Goal: Task Accomplishment & Management: Manage account settings

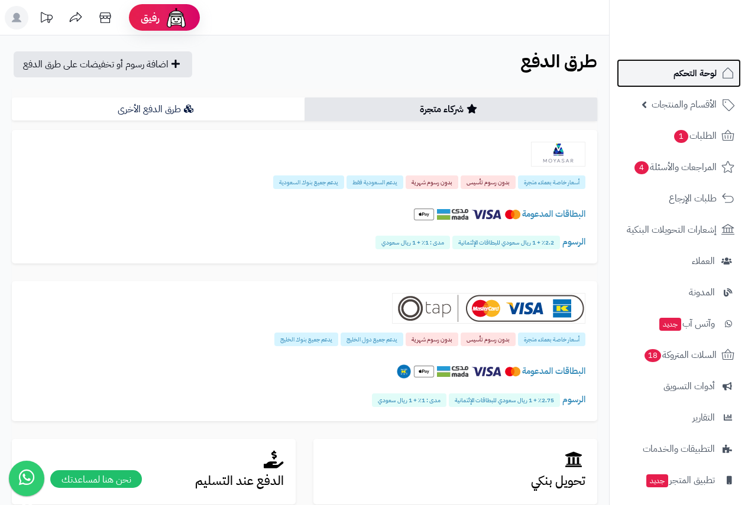
click at [699, 73] on span "لوحة التحكم" at bounding box center [694, 73] width 43 height 17
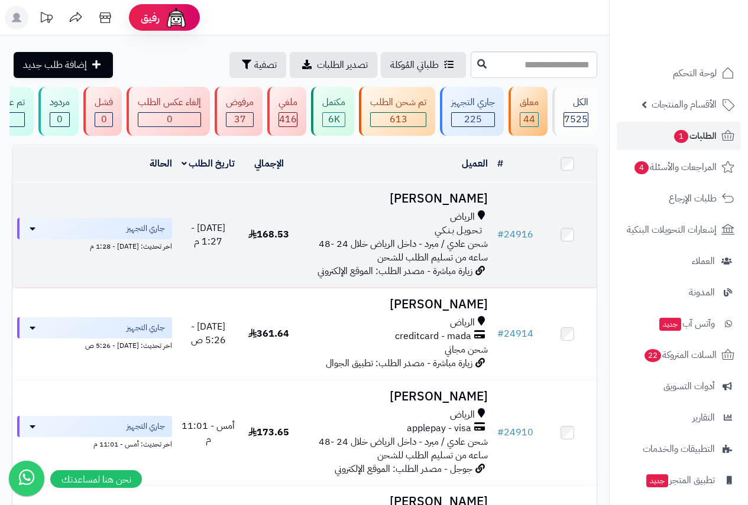
click at [431, 206] on h3 "Fahim Mustafa" at bounding box center [395, 199] width 185 height 14
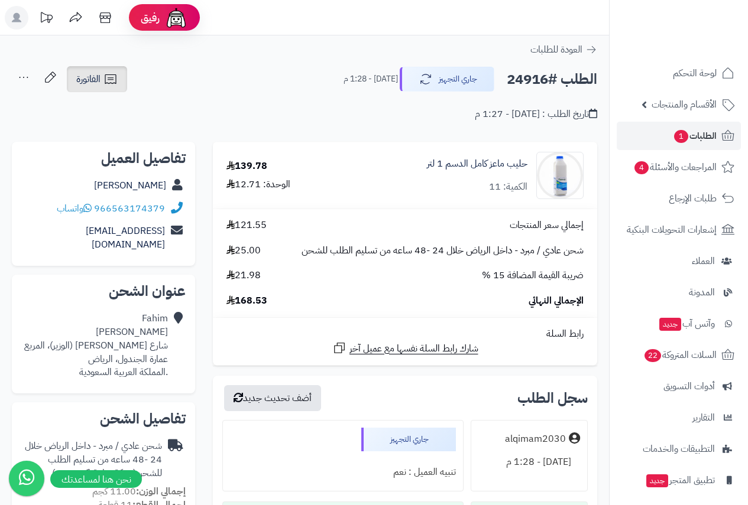
click at [96, 88] on link "الفاتورة" at bounding box center [97, 79] width 60 height 26
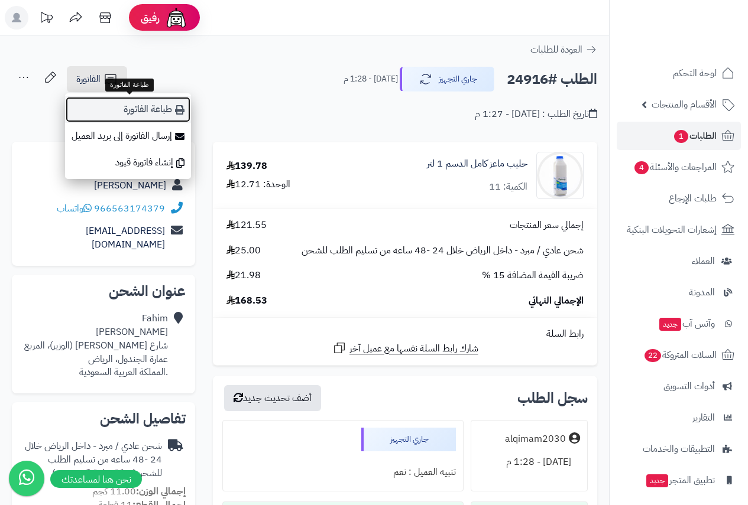
click at [135, 114] on link "طباعة الفاتورة" at bounding box center [128, 109] width 126 height 27
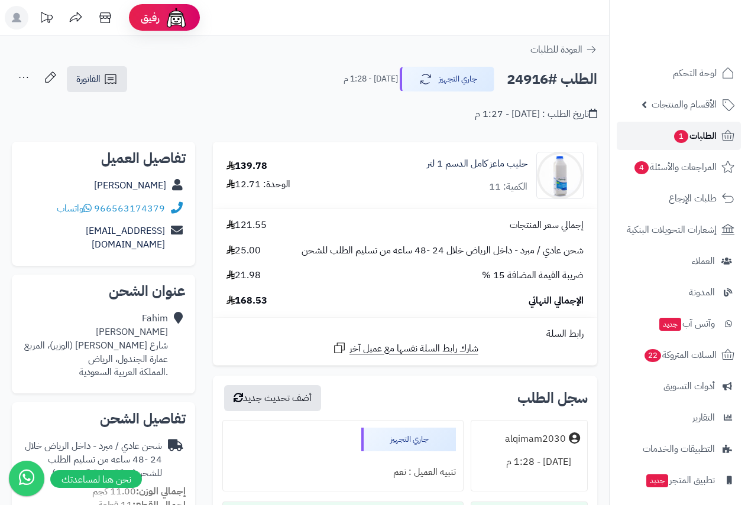
click at [689, 134] on span "الطلبات 1" at bounding box center [695, 136] width 44 height 17
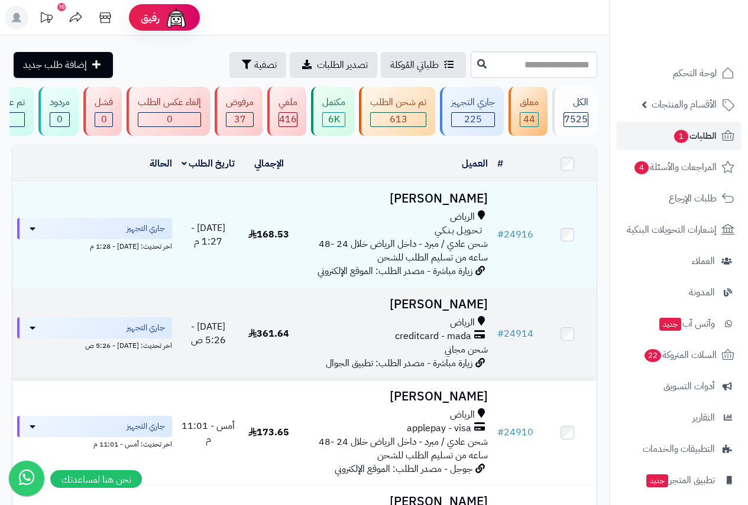
click at [440, 312] on h3 "عبدالعزيز محمد" at bounding box center [395, 305] width 185 height 14
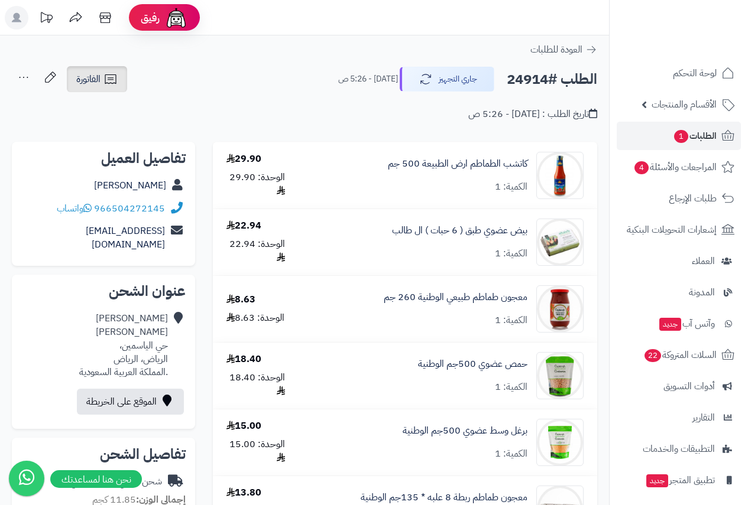
click at [95, 80] on span "الفاتورة" at bounding box center [88, 79] width 24 height 14
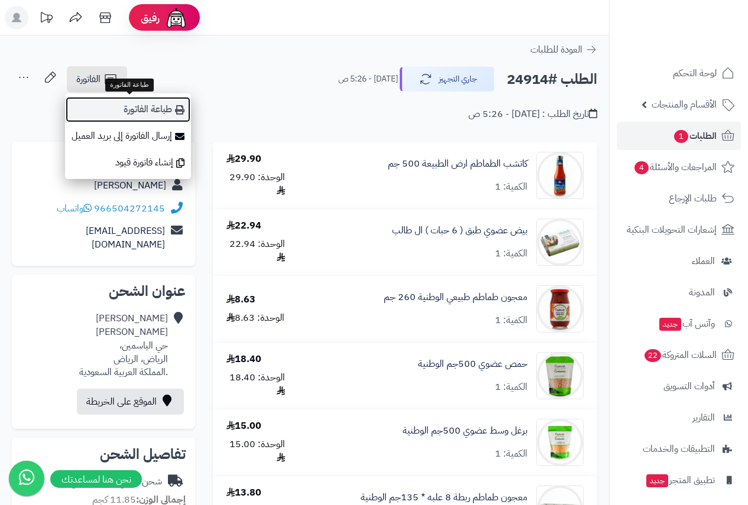
click at [158, 111] on link "طباعة الفاتورة" at bounding box center [128, 109] width 126 height 27
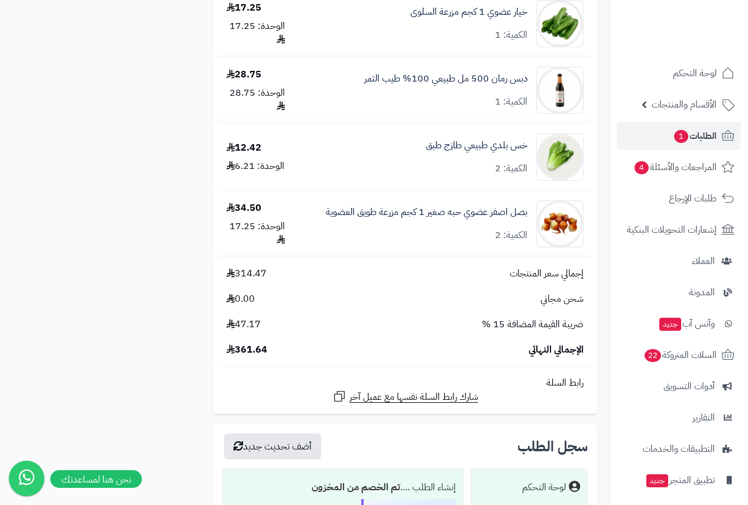
scroll to position [887, 0]
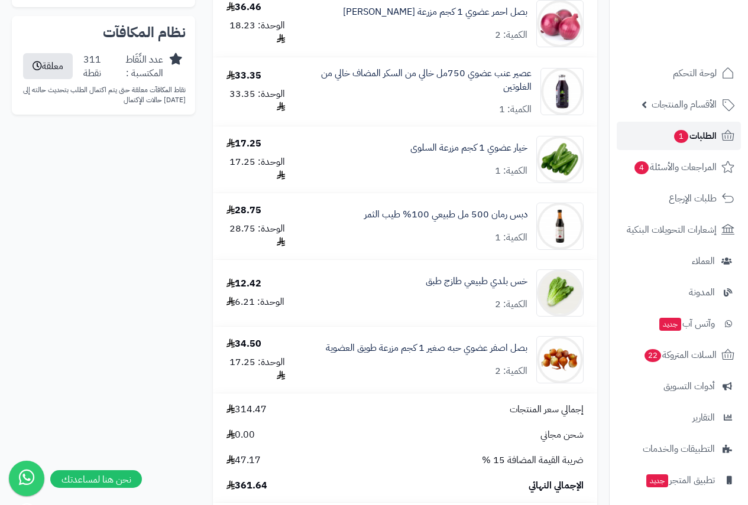
click at [711, 132] on span "الطلبات 1" at bounding box center [695, 136] width 44 height 17
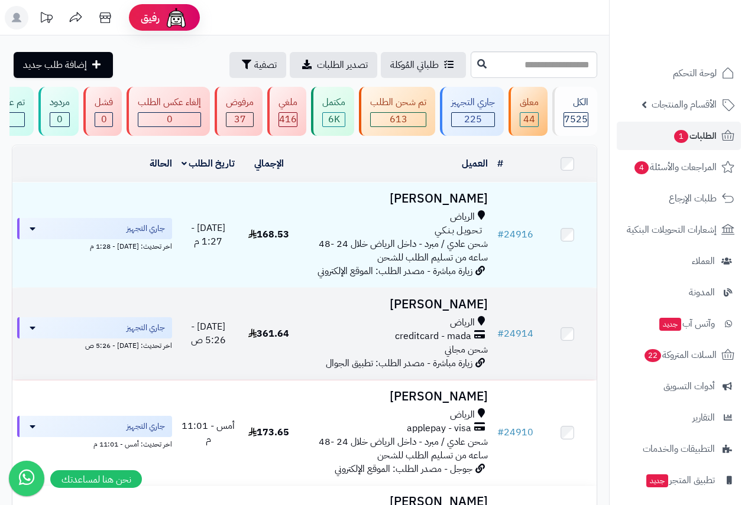
click at [439, 323] on td "عبدالعزيز محمد الرياض creditcard - mada شحن مجاني زيارة مباشرة - مصدر الطلب: تط…" at bounding box center [395, 334] width 194 height 92
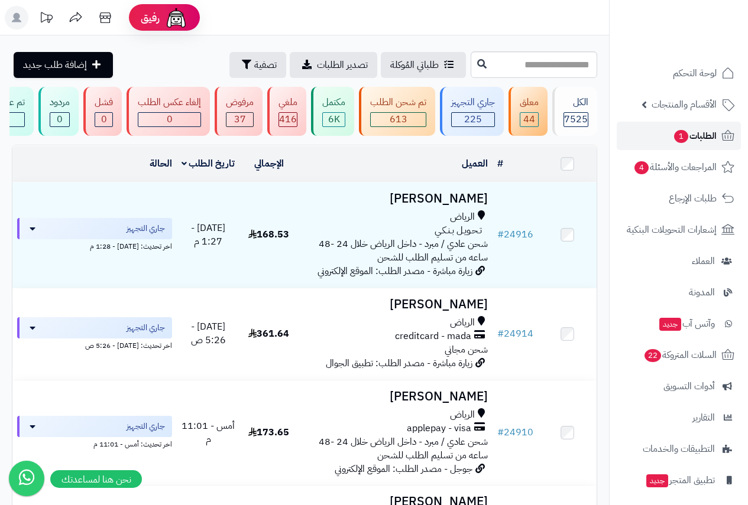
click at [696, 135] on span "الطلبات 1" at bounding box center [695, 136] width 44 height 17
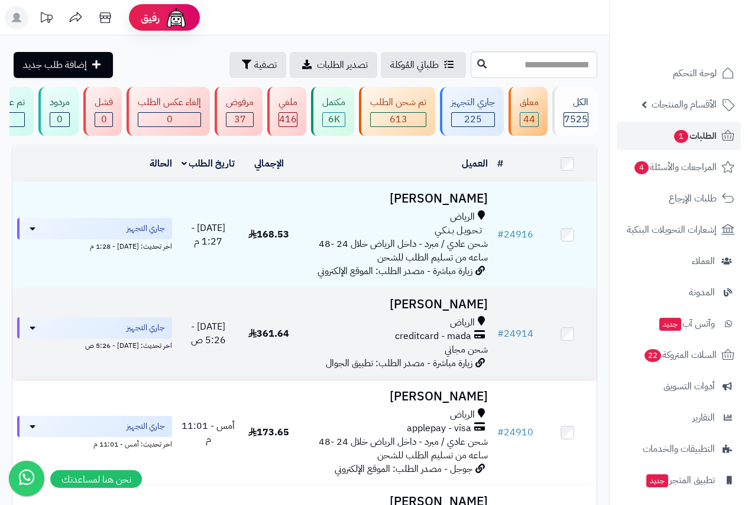
click at [438, 321] on td "عبدالعزيز محمد الرياض creditcard - mada شحن مجاني زيارة مباشرة - مصدر الطلب: تط…" at bounding box center [395, 334] width 194 height 92
click at [443, 312] on h3 "عبدالعزيز محمد" at bounding box center [395, 305] width 185 height 14
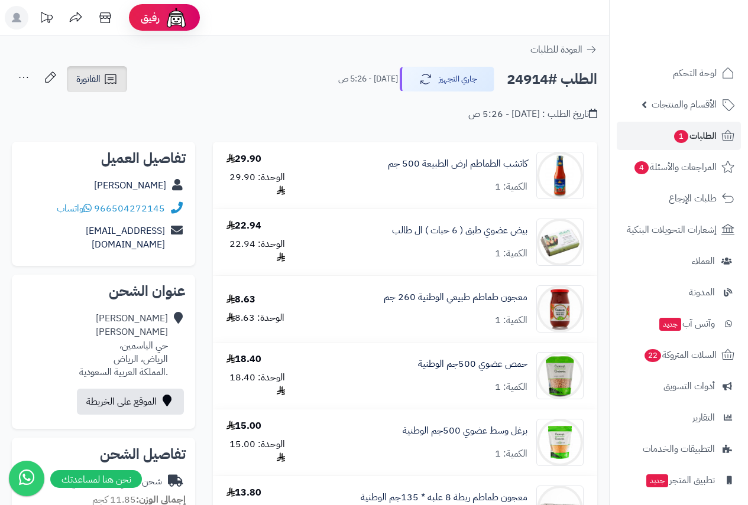
click at [85, 77] on span "الفاتورة" at bounding box center [88, 79] width 24 height 14
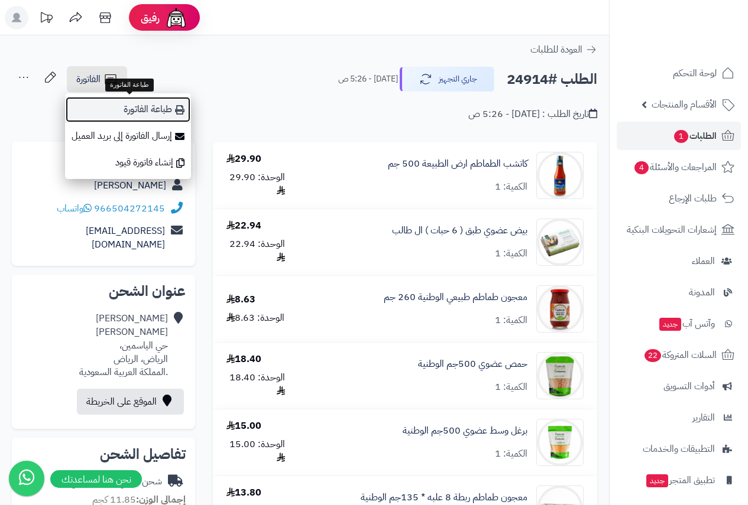
click at [153, 108] on link "طباعة الفاتورة" at bounding box center [128, 109] width 126 height 27
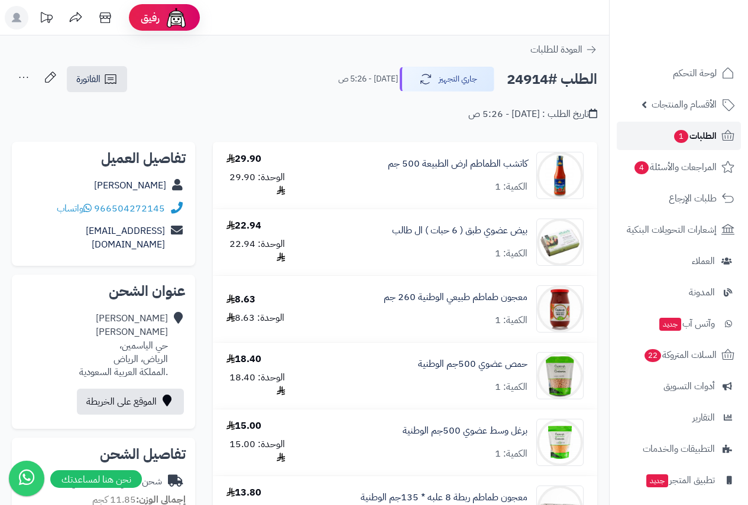
click at [698, 141] on span "الطلبات 1" at bounding box center [695, 136] width 44 height 17
